Goal: Task Accomplishment & Management: Manage account settings

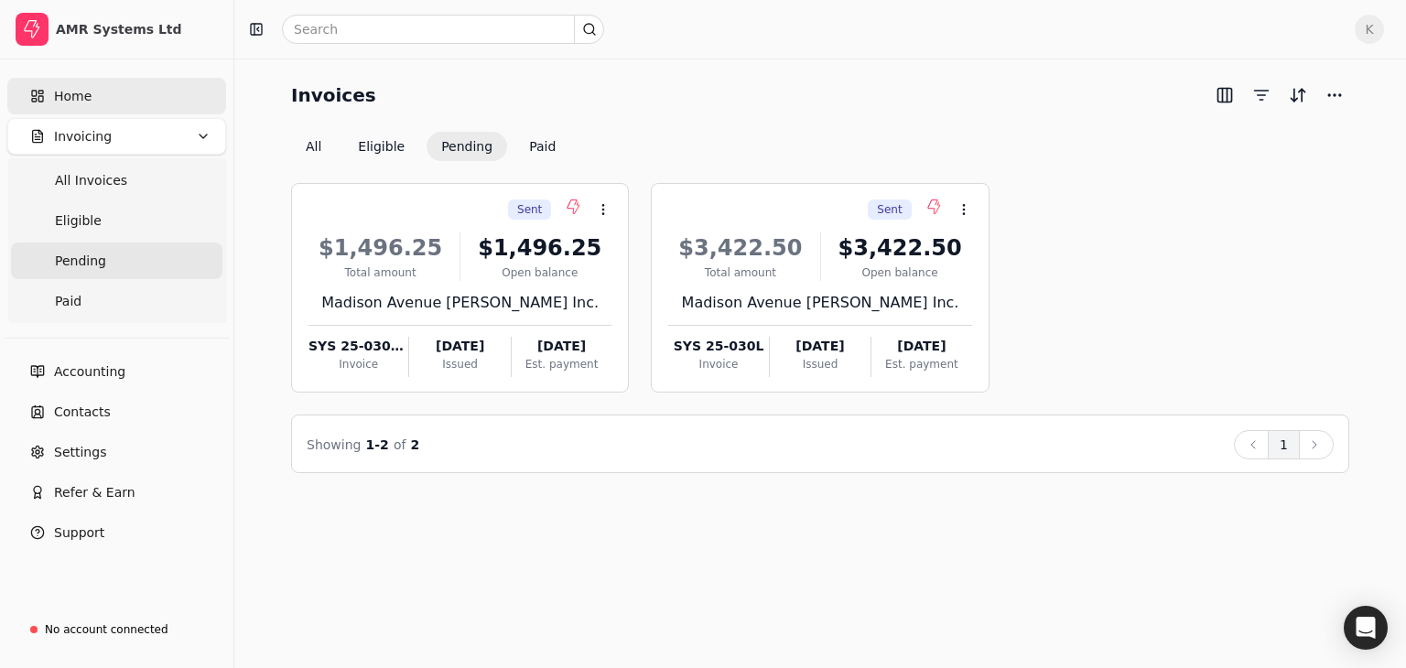
click at [66, 105] on link "Home" at bounding box center [116, 96] width 219 height 37
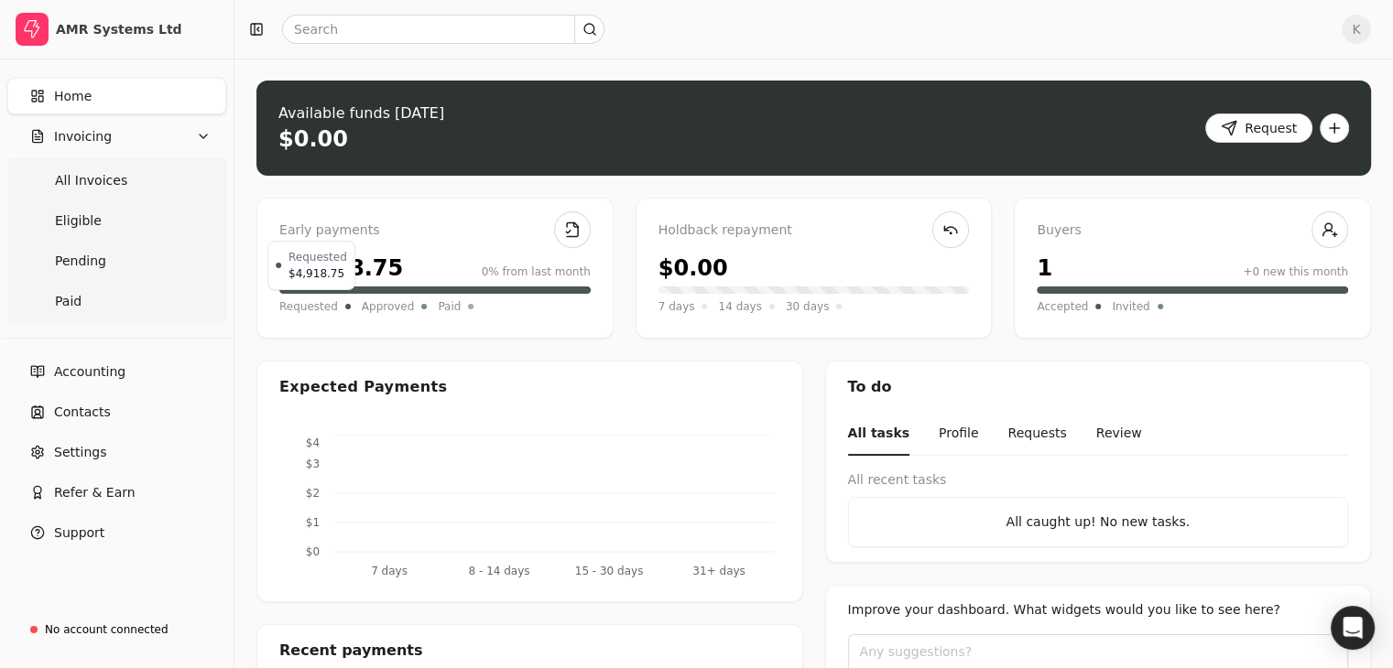
click at [304, 302] on span "Requested" at bounding box center [308, 307] width 59 height 18
click at [300, 266] on div "$4,918.75" at bounding box center [341, 268] width 124 height 33
click at [81, 261] on span "Pending" at bounding box center [80, 261] width 51 height 19
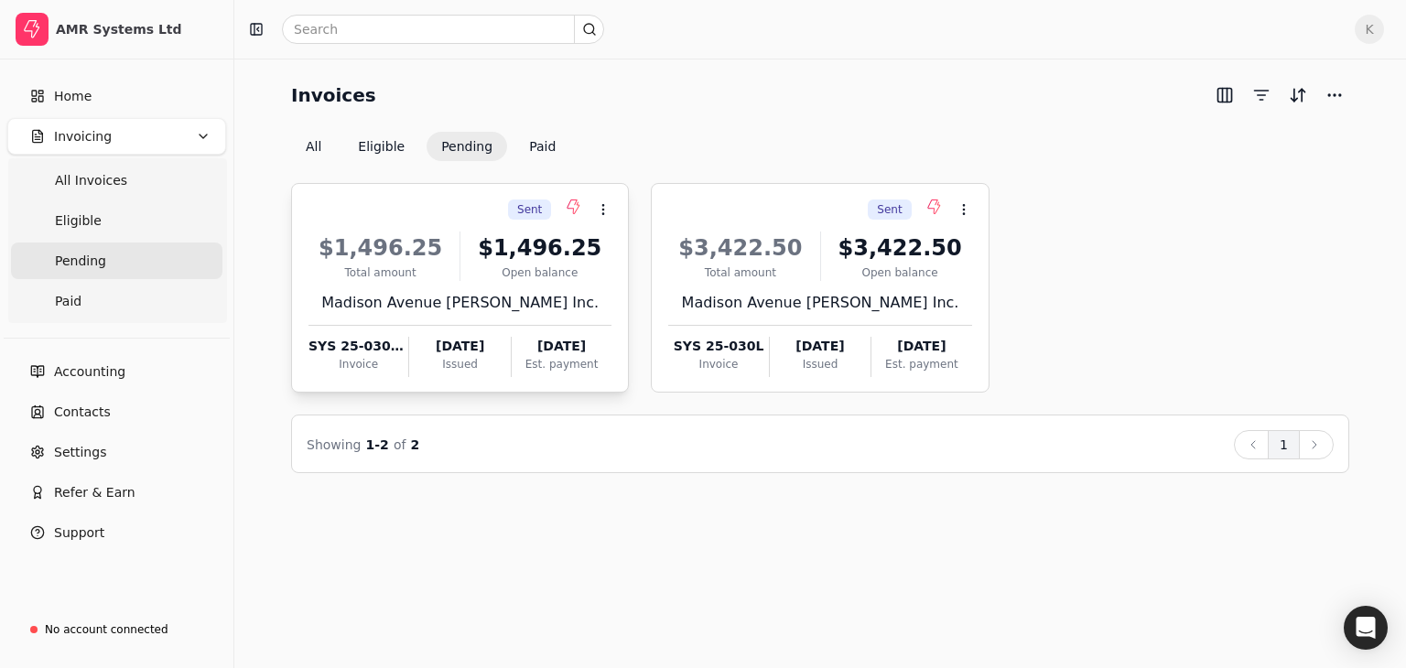
click at [485, 278] on div "Open balance" at bounding box center [540, 273] width 144 height 16
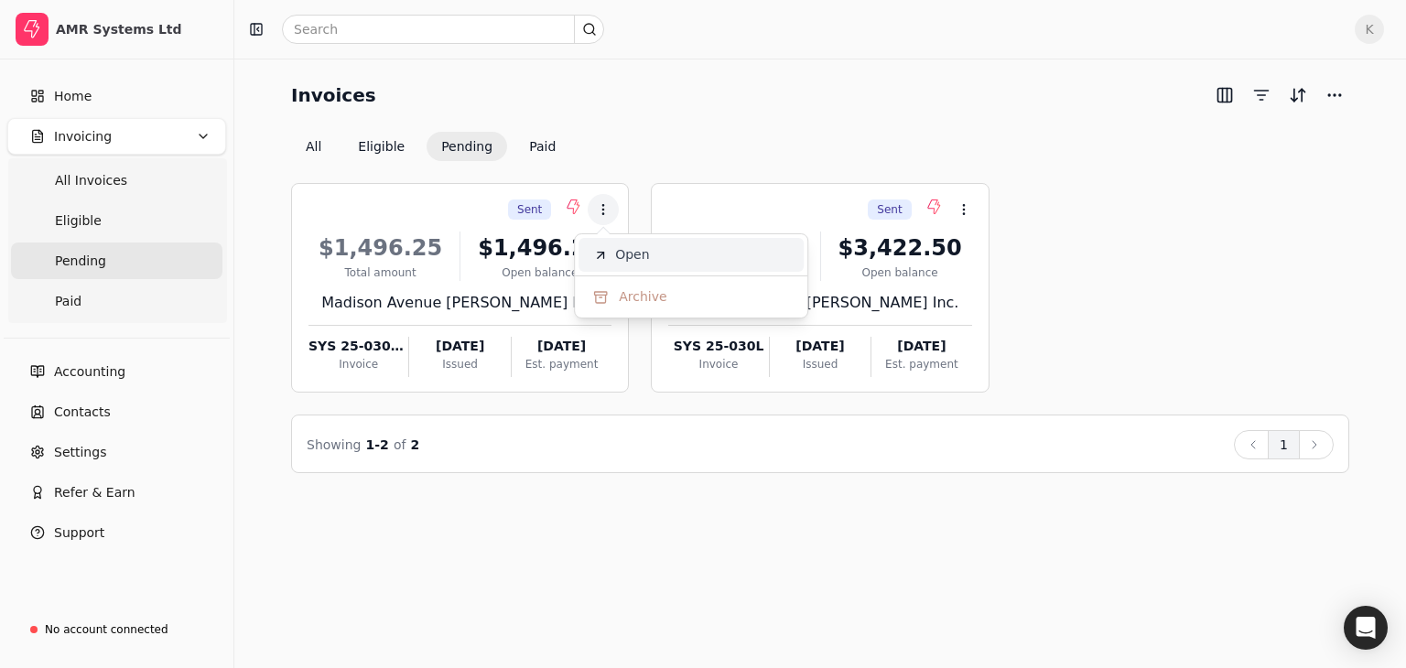
click at [636, 246] on span "Open" at bounding box center [632, 254] width 34 height 19
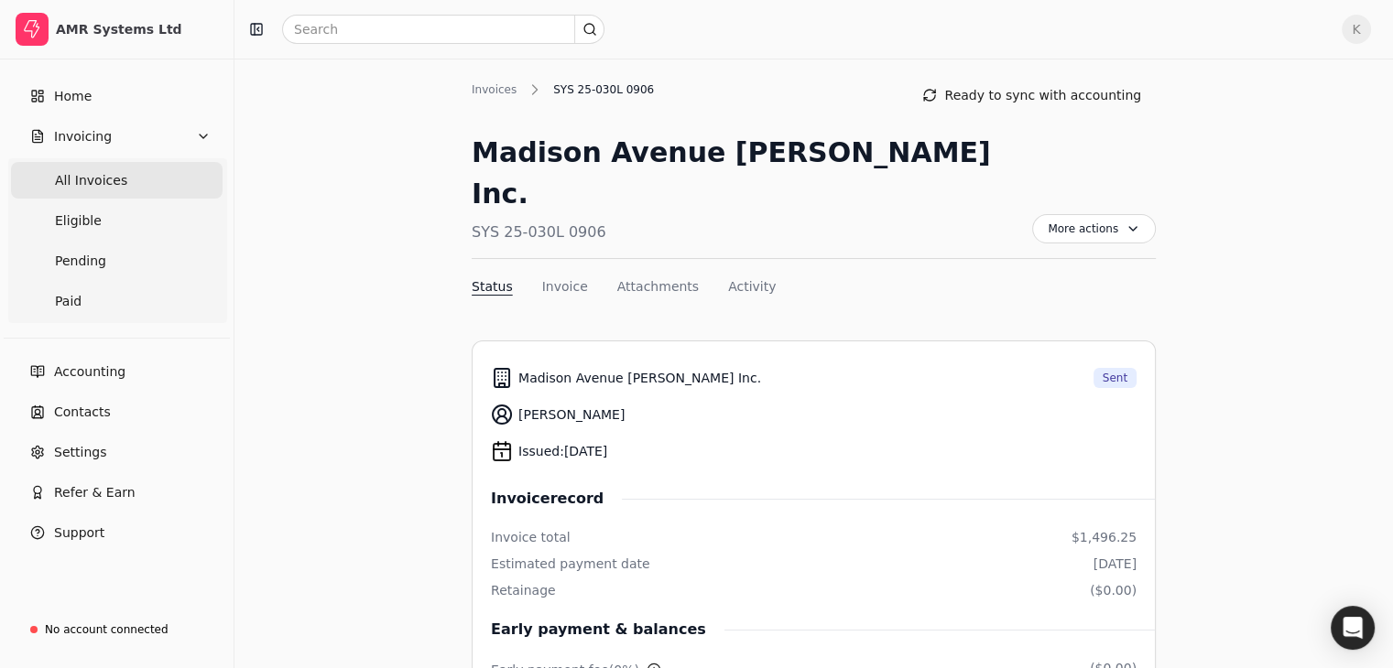
click at [44, 180] on Invoices "All Invoices" at bounding box center [117, 180] width 212 height 37
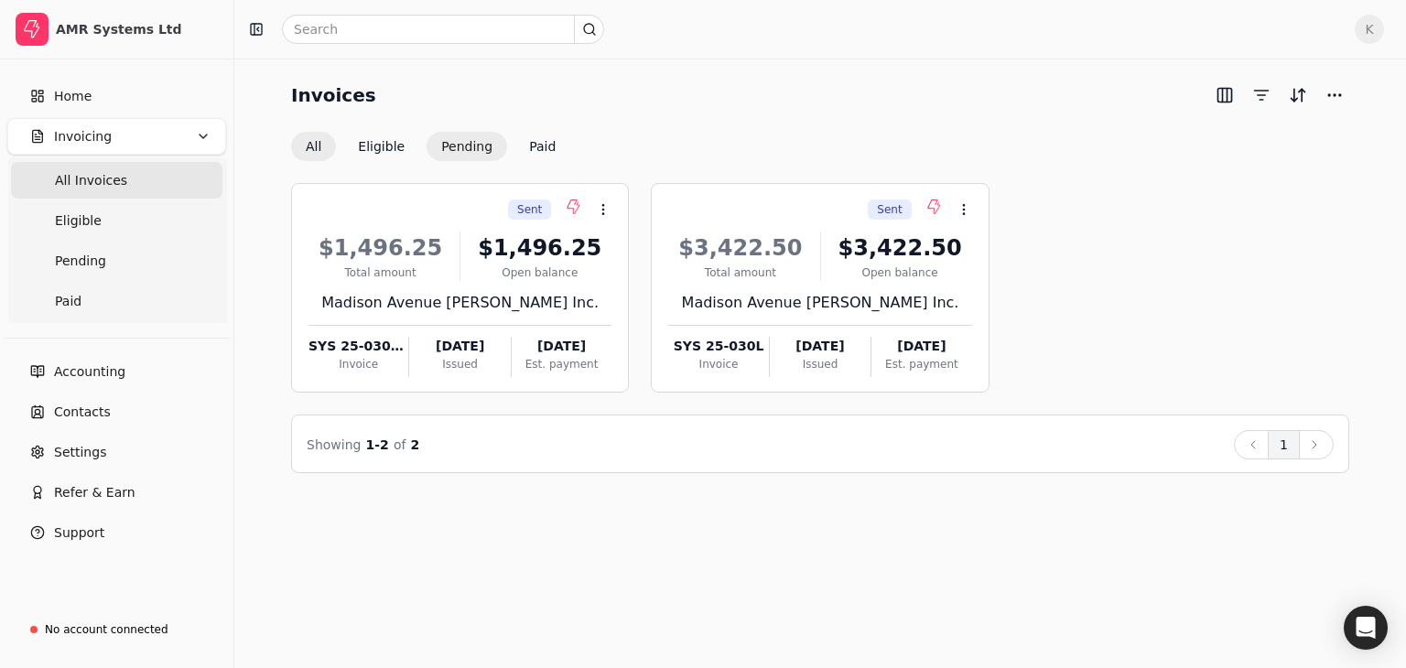
click at [472, 147] on button "Pending" at bounding box center [467, 146] width 81 height 29
